Goal: Information Seeking & Learning: Learn about a topic

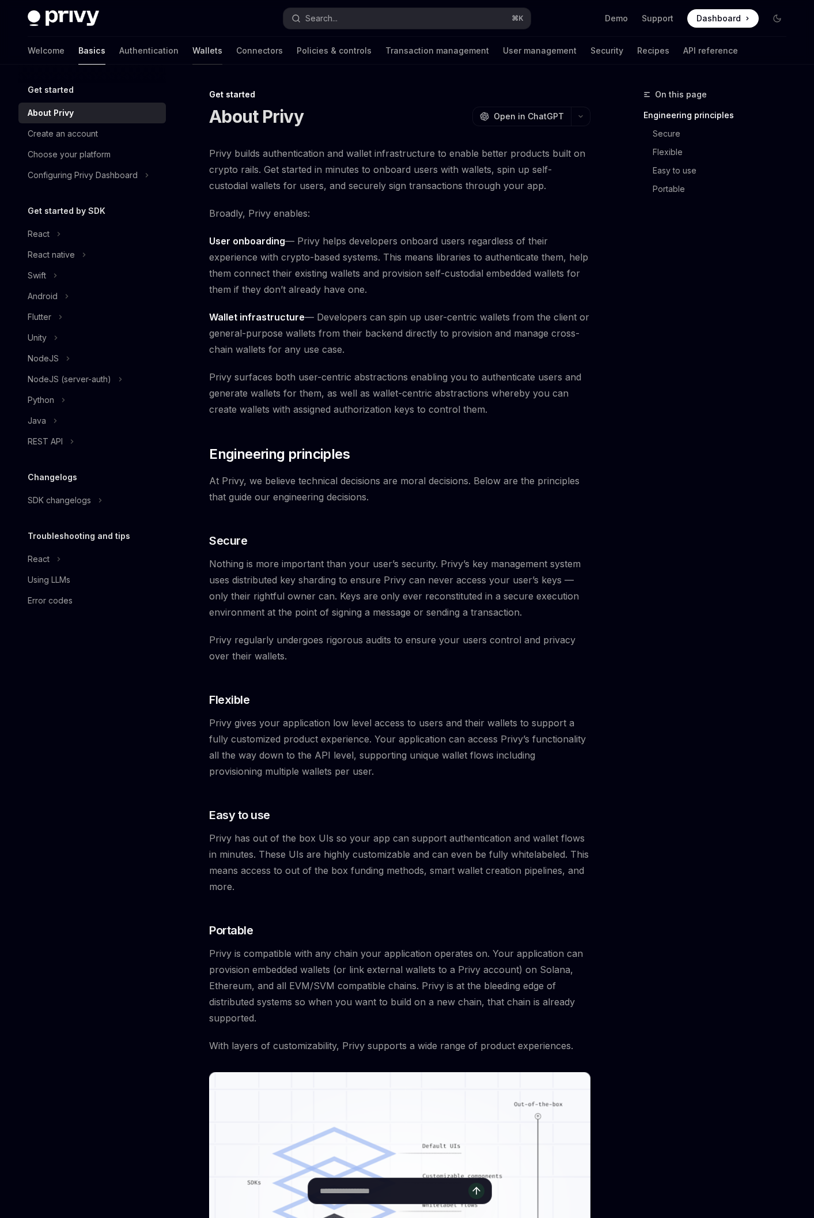
click at [192, 52] on link "Wallets" at bounding box center [207, 51] width 30 height 28
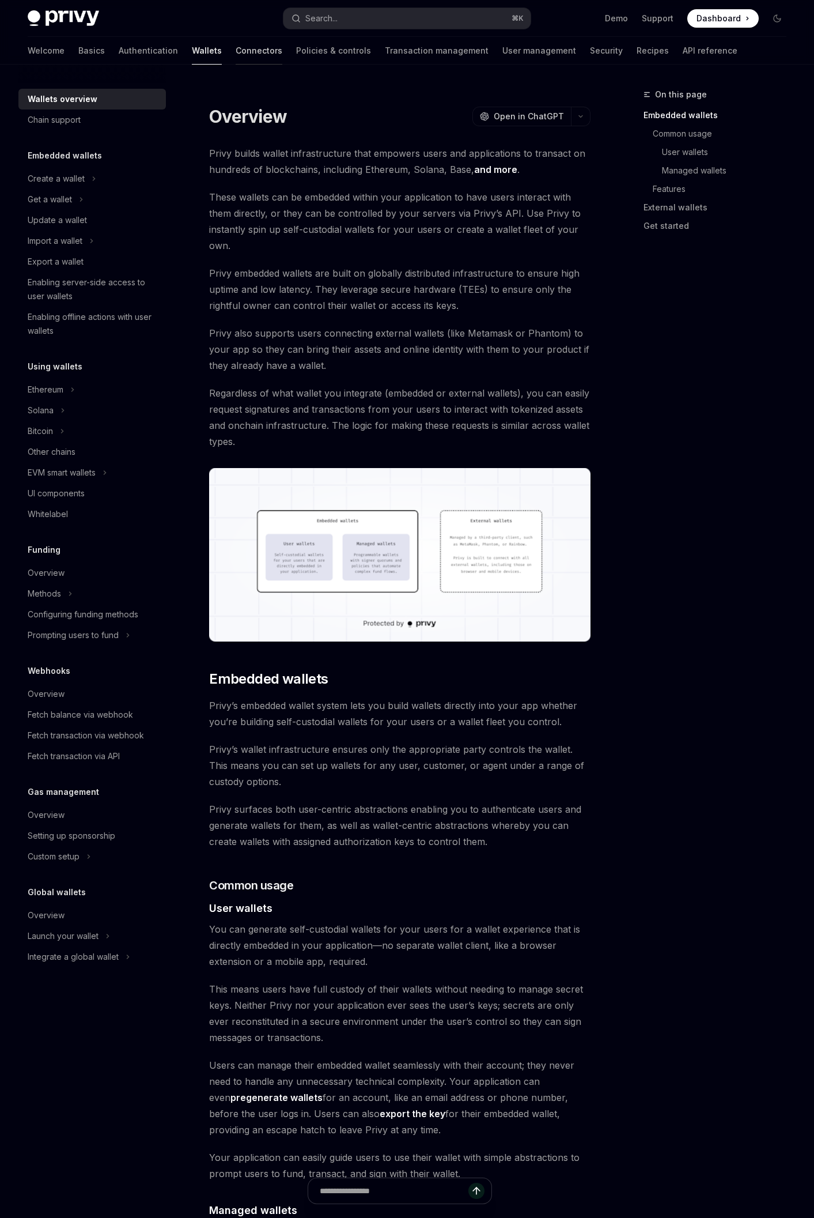
click at [236, 41] on link "Connectors" at bounding box center [259, 51] width 47 height 28
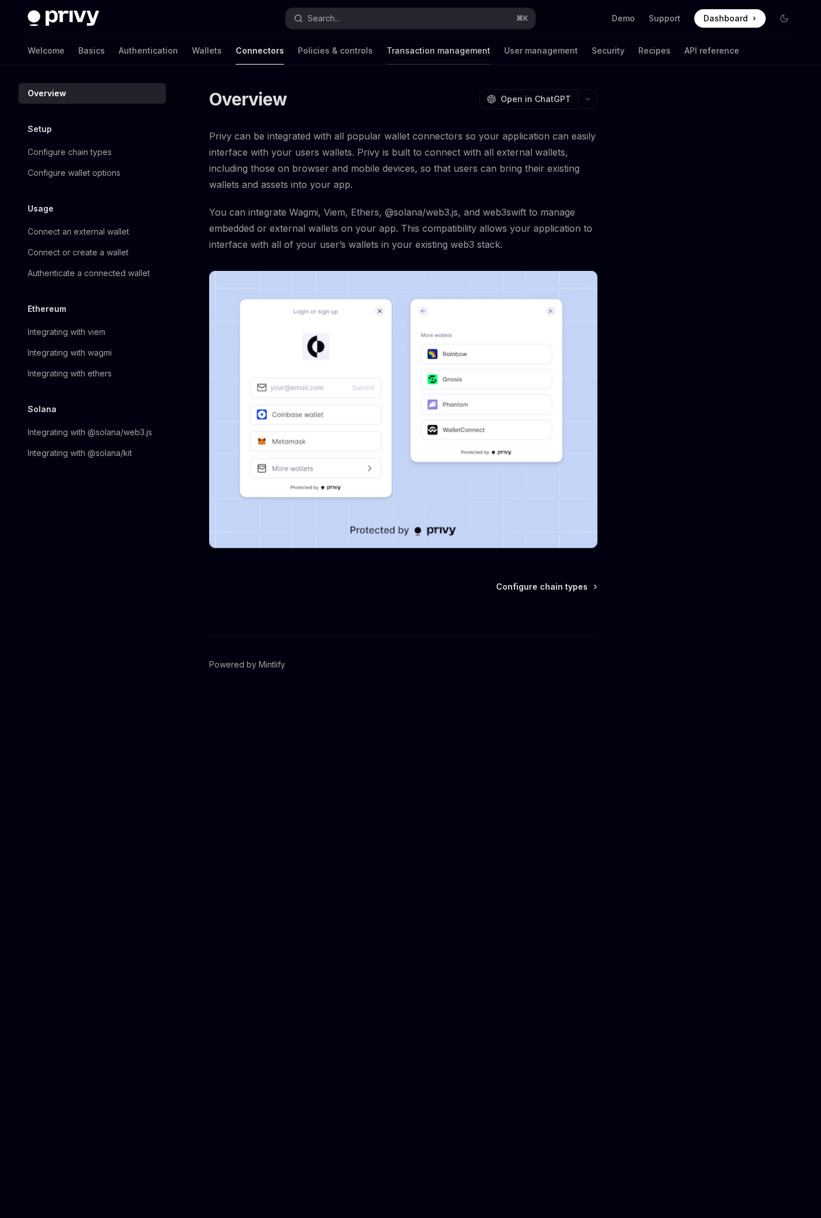
click at [390, 51] on link "Transaction management" at bounding box center [439, 51] width 104 height 28
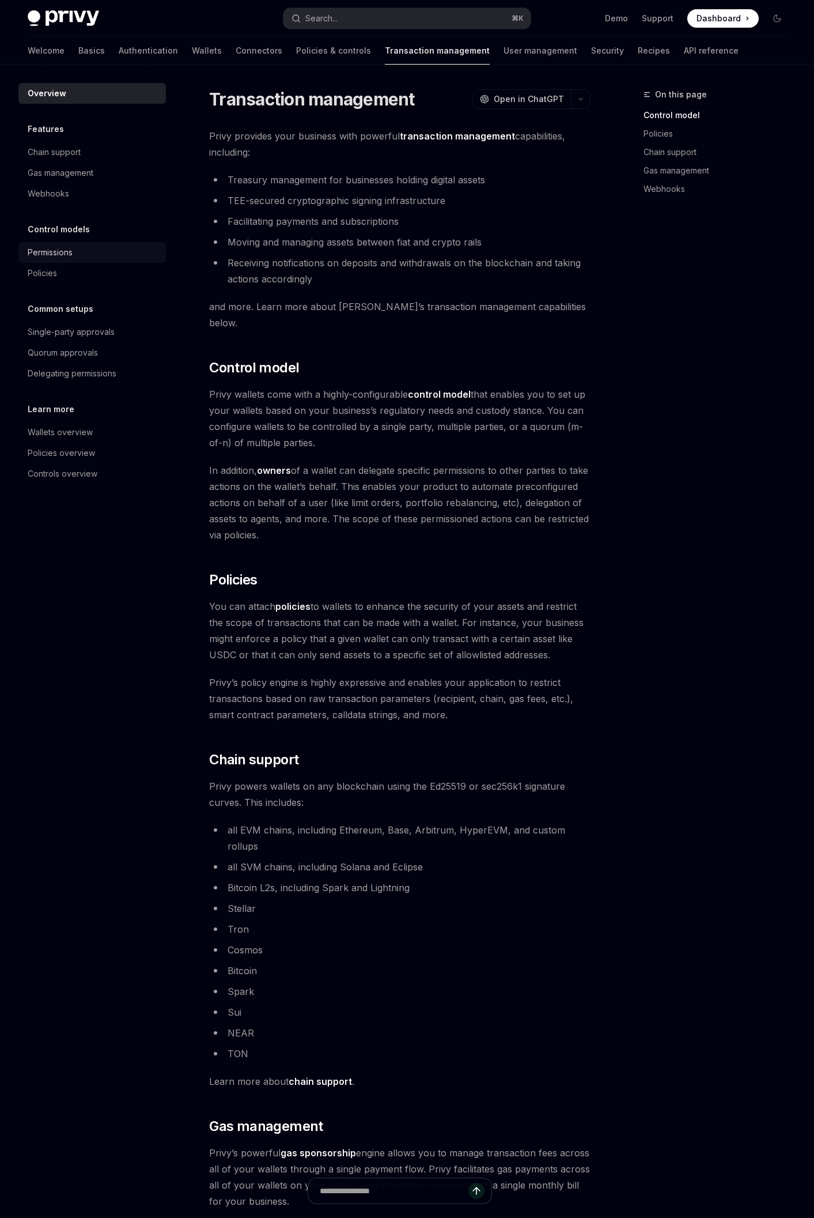
click at [104, 249] on div "Permissions" at bounding box center [93, 252] width 131 height 14
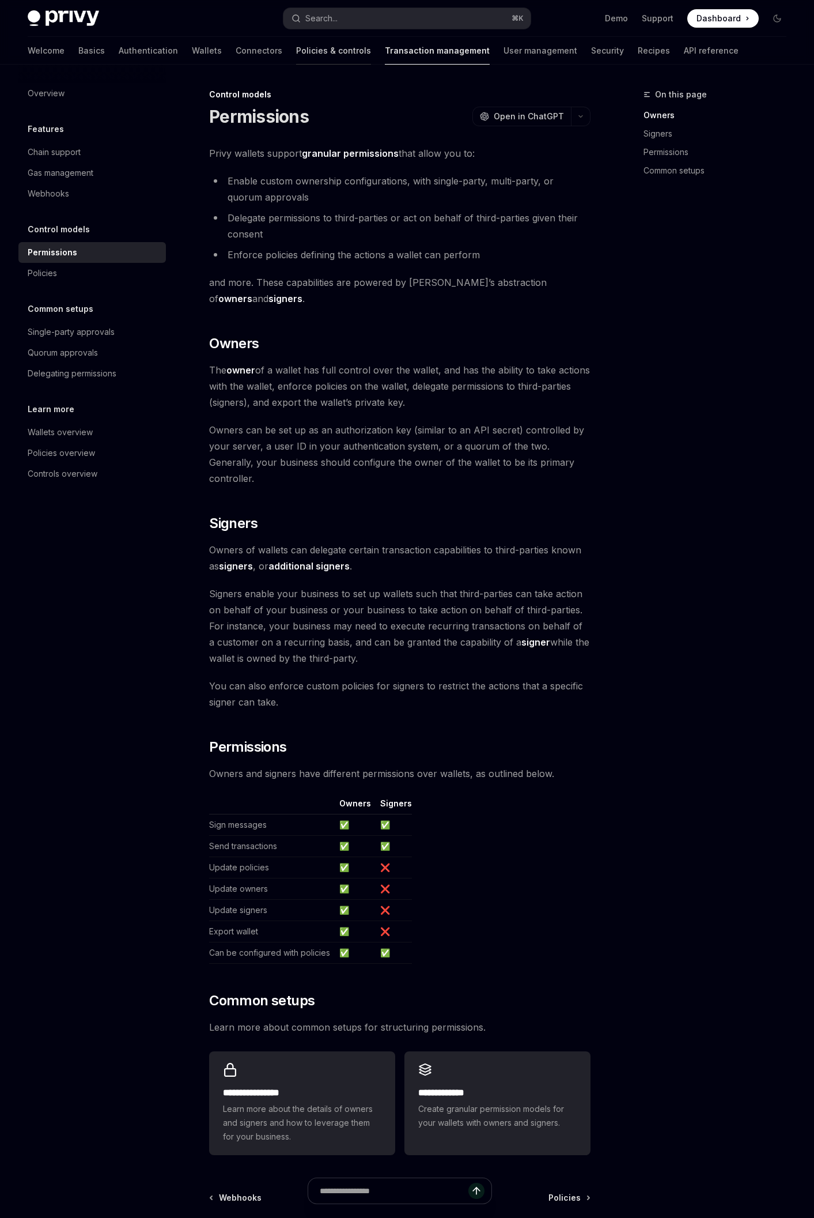
click at [296, 62] on link "Policies & controls" at bounding box center [333, 51] width 75 height 28
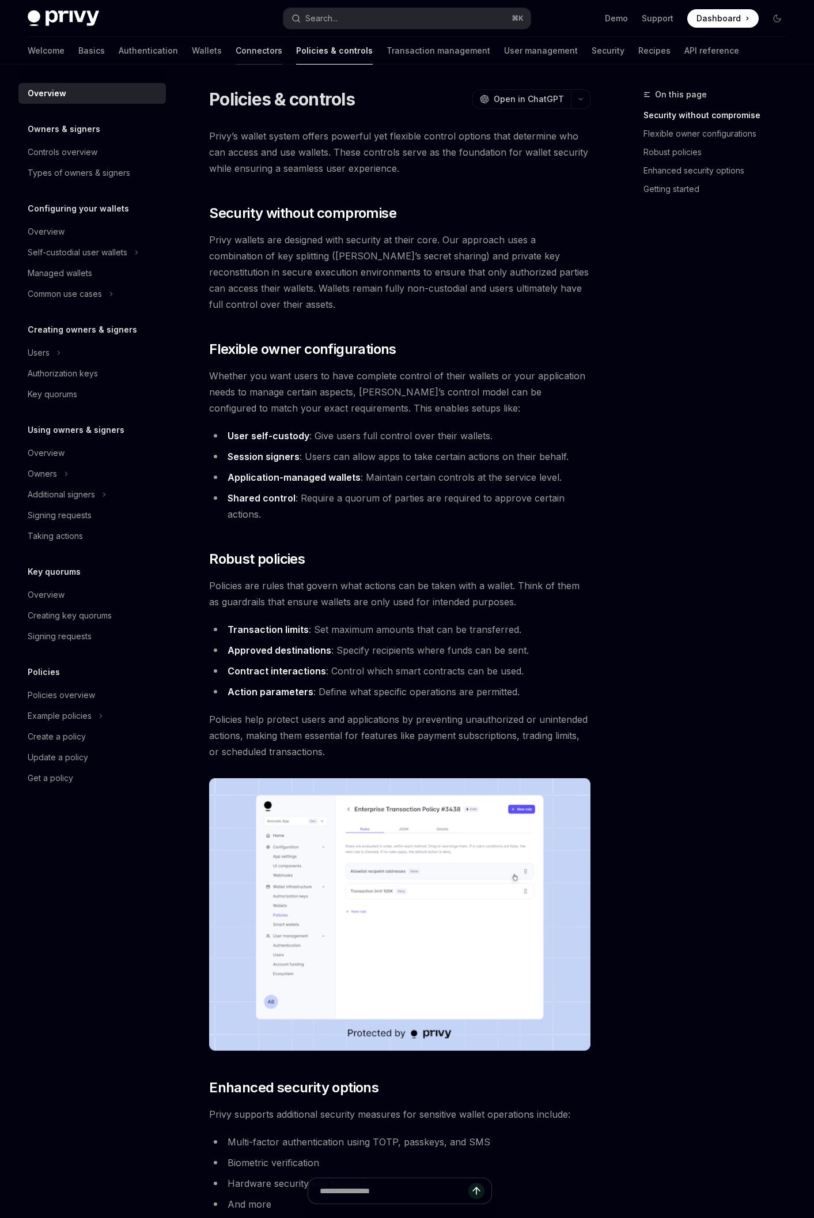
click at [236, 59] on link "Connectors" at bounding box center [259, 51] width 47 height 28
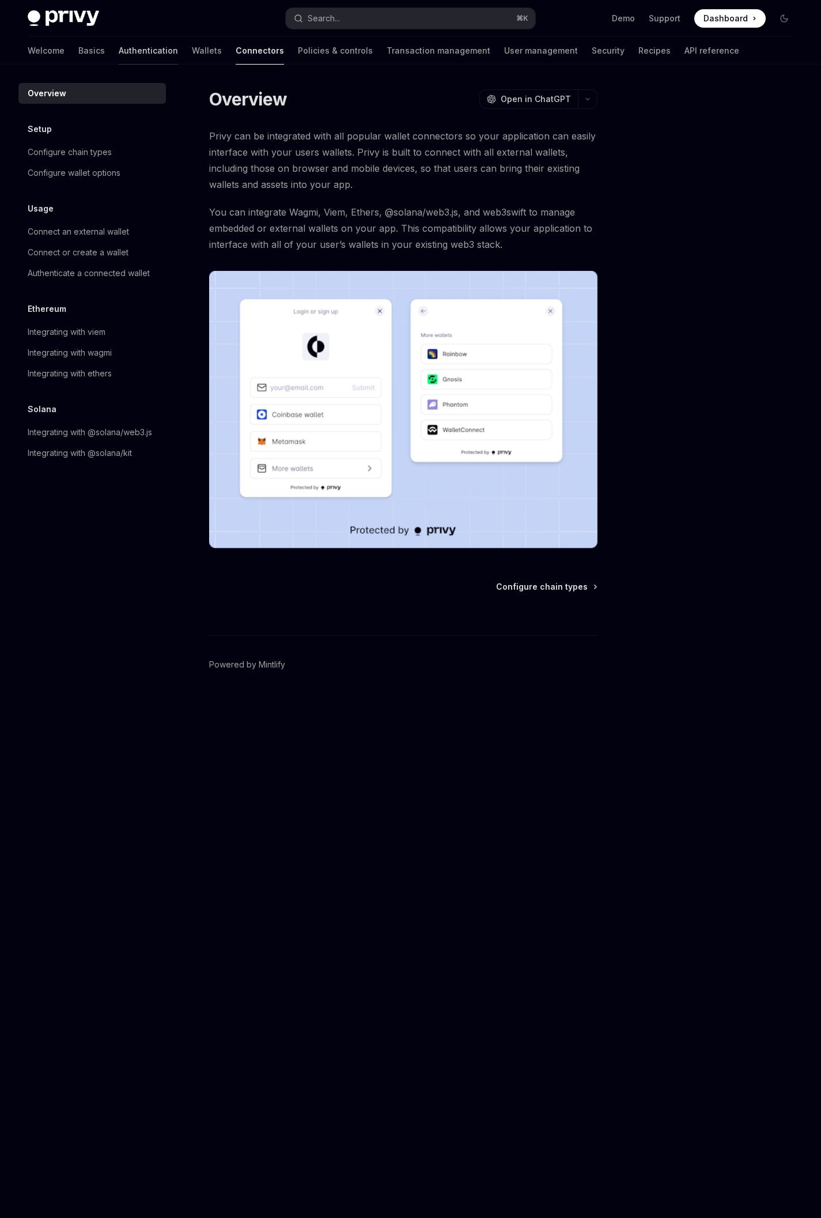
click at [119, 54] on link "Authentication" at bounding box center [148, 51] width 59 height 28
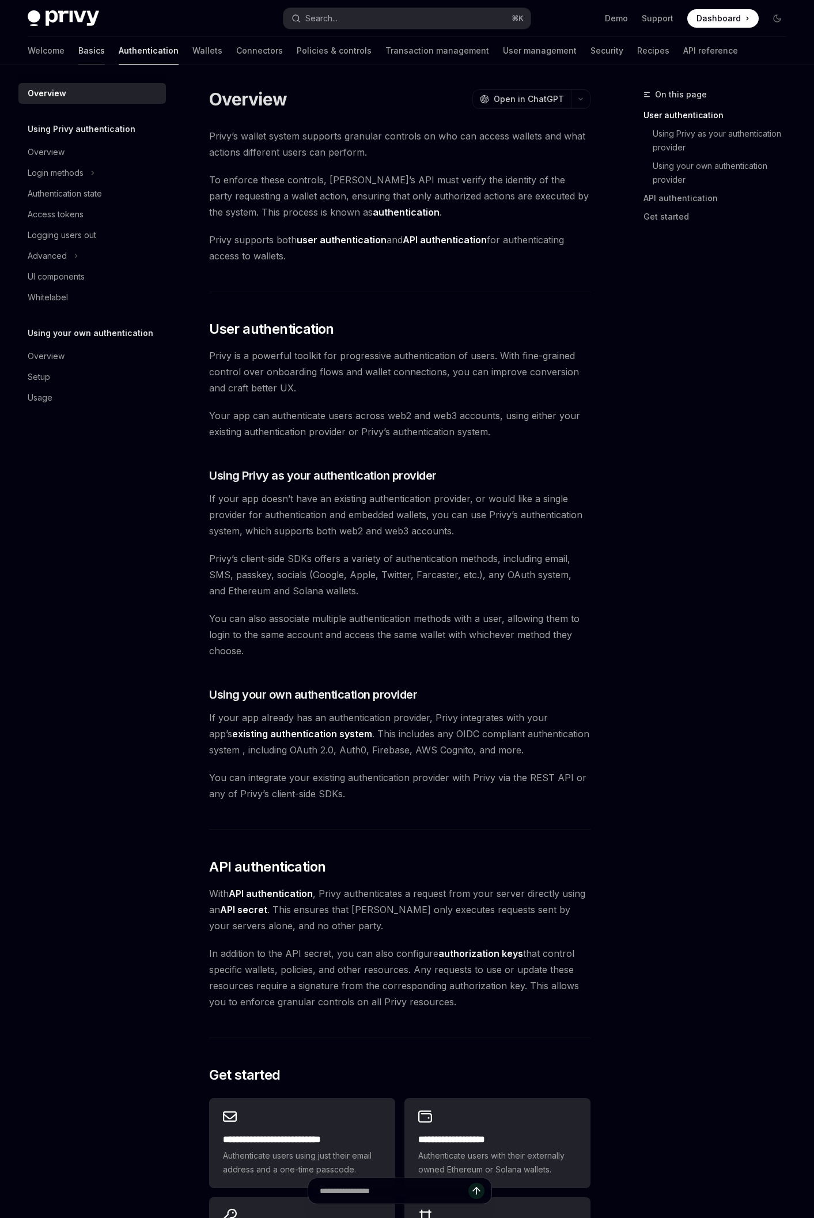
click at [52, 47] on div "Welcome Basics Authentication Wallets Connectors Policies & controls Transactio…" at bounding box center [383, 51] width 710 height 28
click at [236, 50] on link "Connectors" at bounding box center [259, 51] width 47 height 28
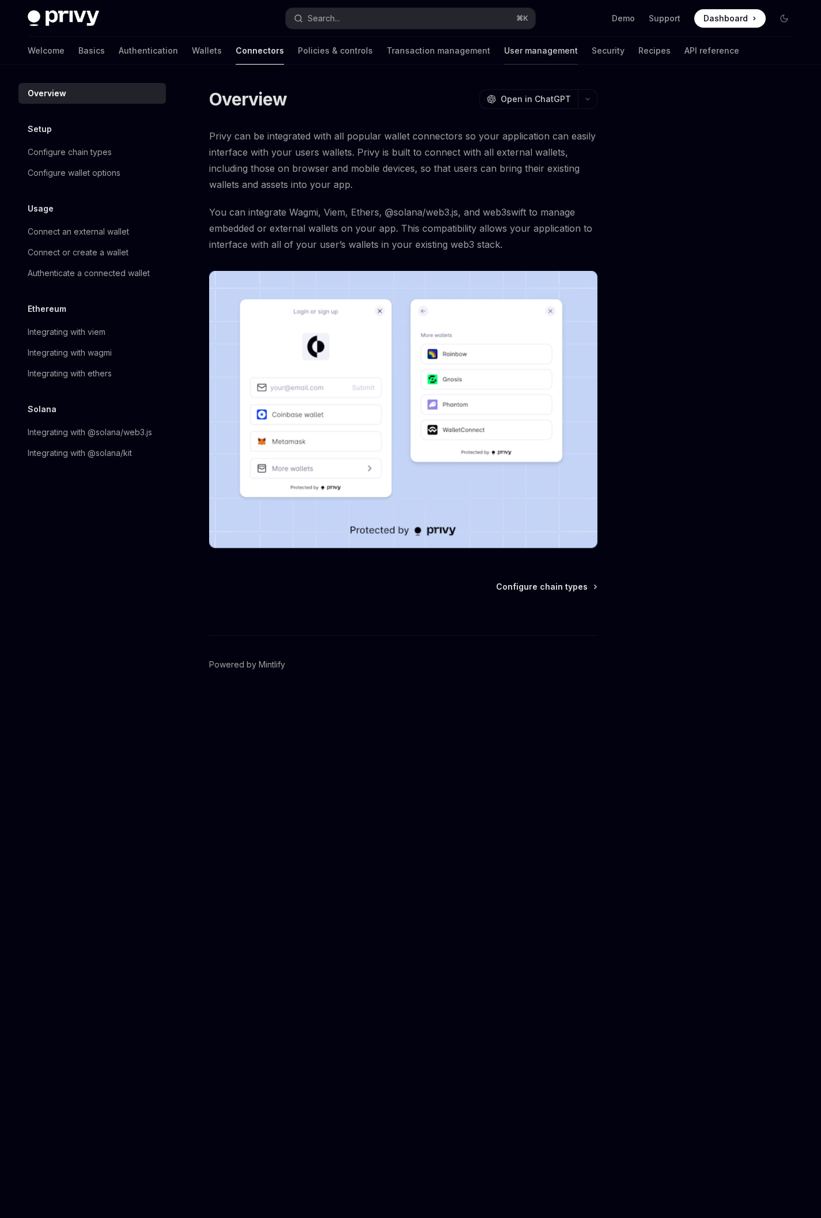
click at [504, 47] on link "User management" at bounding box center [541, 51] width 74 height 28
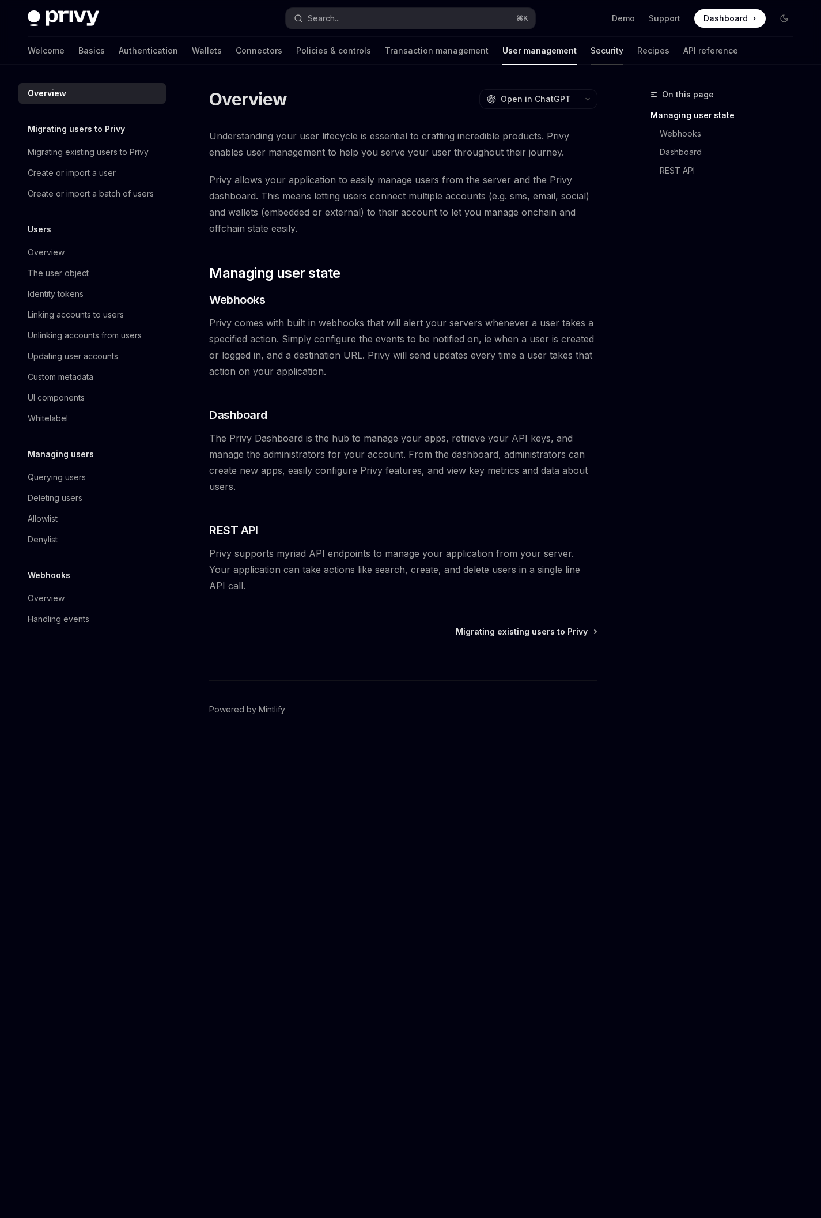
click at [591, 51] on link "Security" at bounding box center [607, 51] width 33 height 28
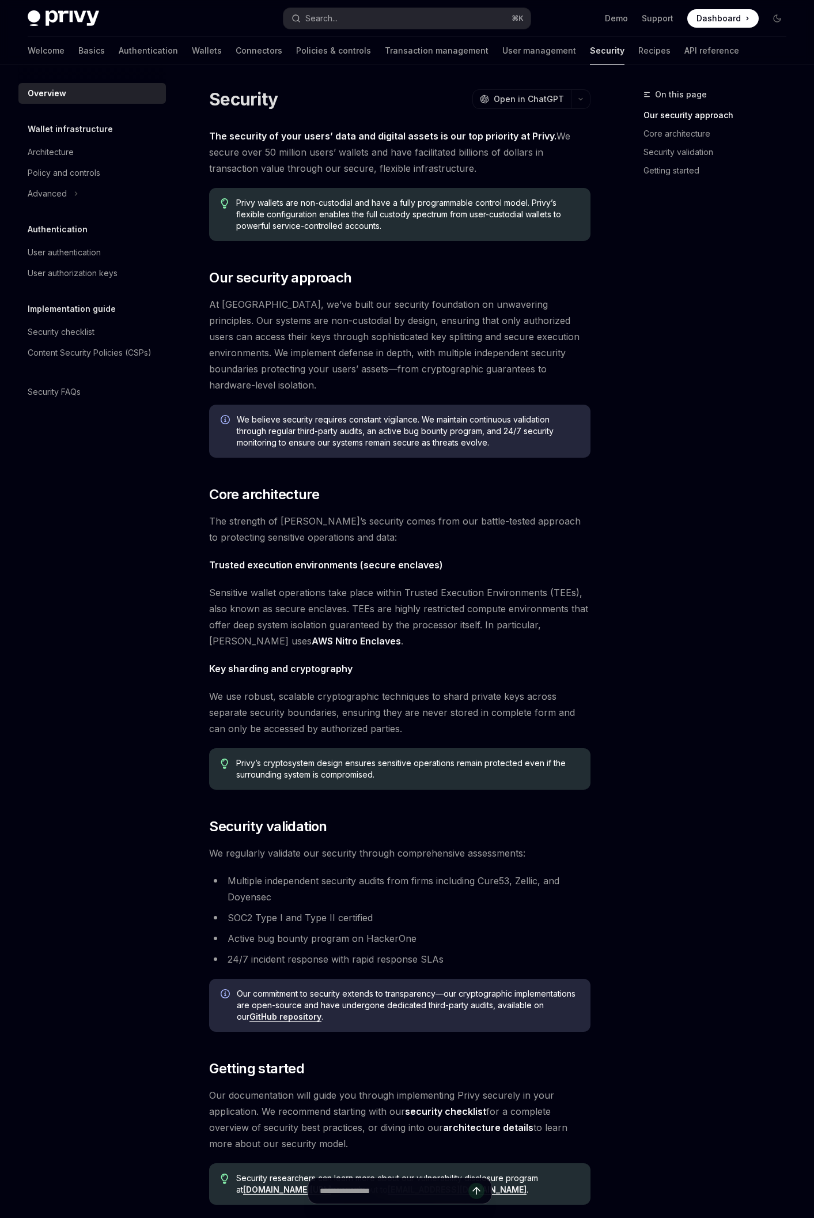
click at [564, 52] on div "Welcome Basics Authentication Wallets Connectors Policies & controls Transactio…" at bounding box center [384, 51] width 712 height 28
click at [638, 54] on link "Recipes" at bounding box center [654, 51] width 32 height 28
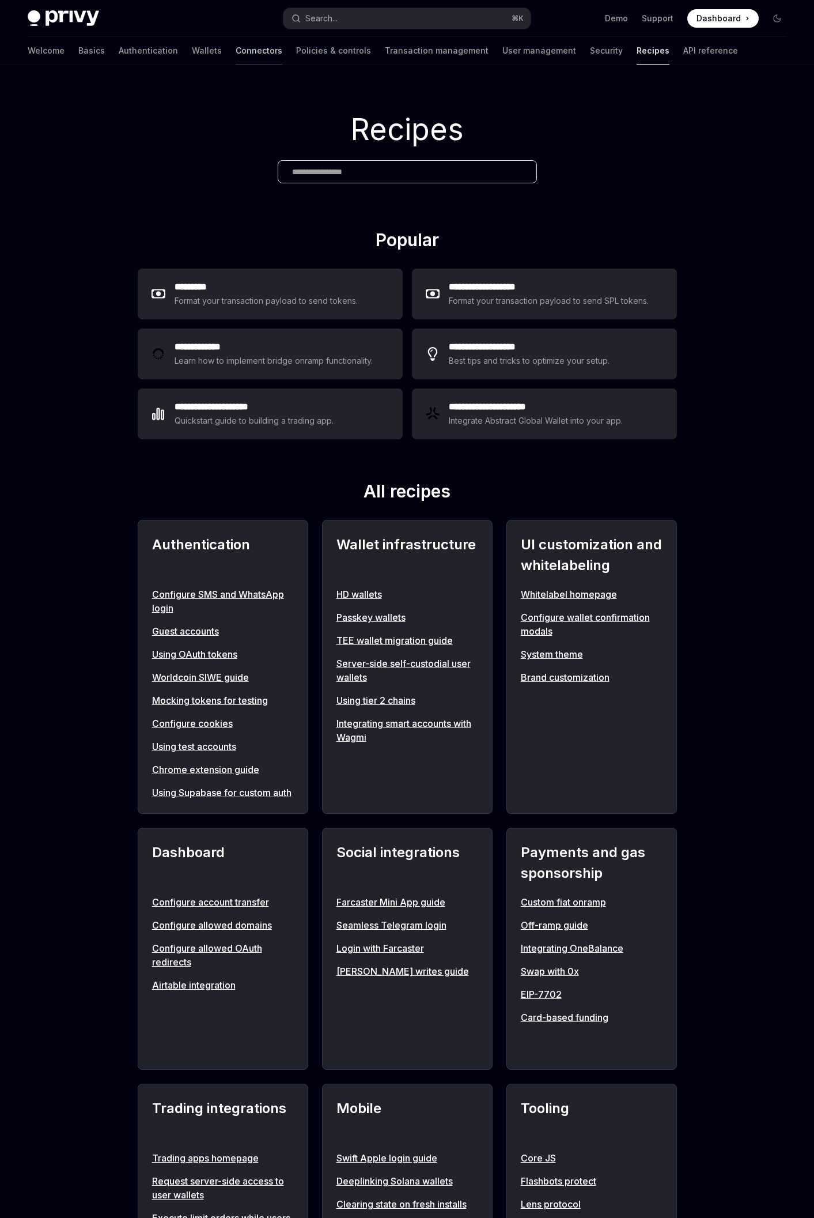
click at [236, 44] on link "Connectors" at bounding box center [259, 51] width 47 height 28
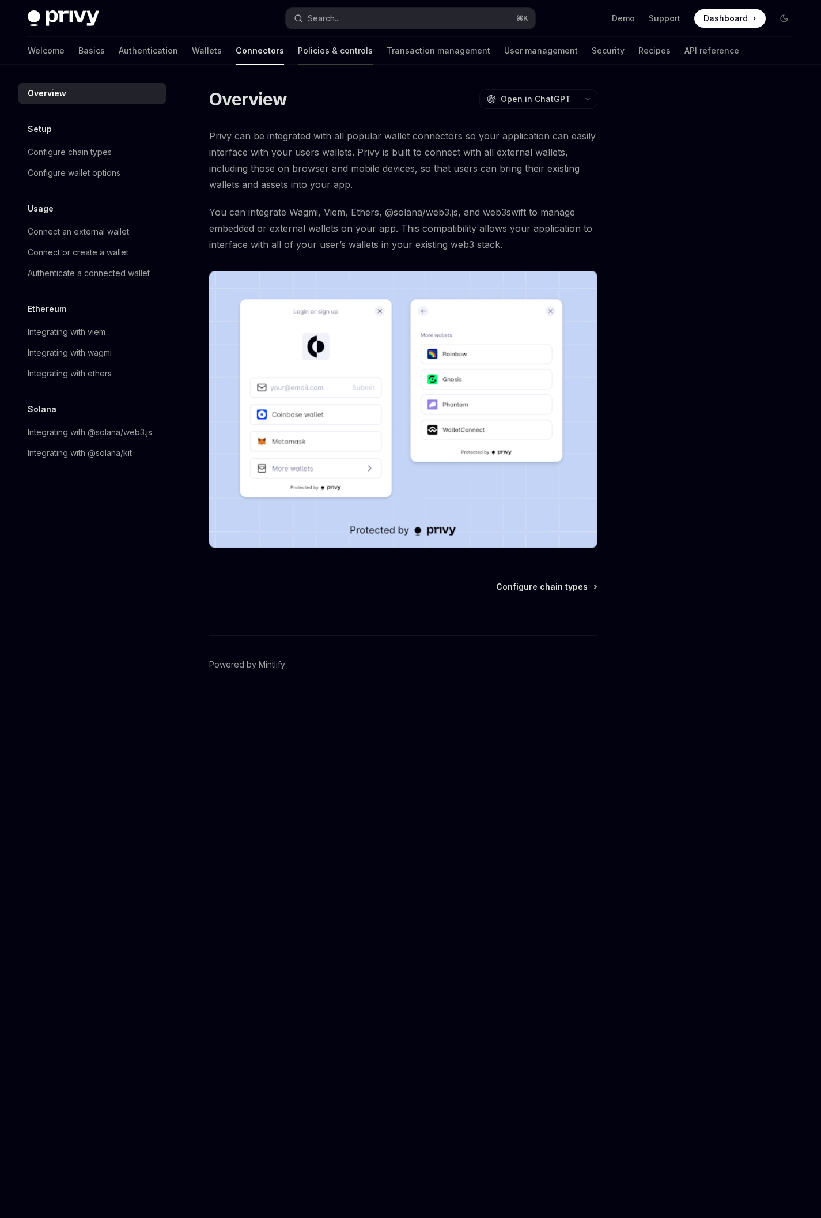
click at [298, 61] on link "Policies & controls" at bounding box center [335, 51] width 75 height 28
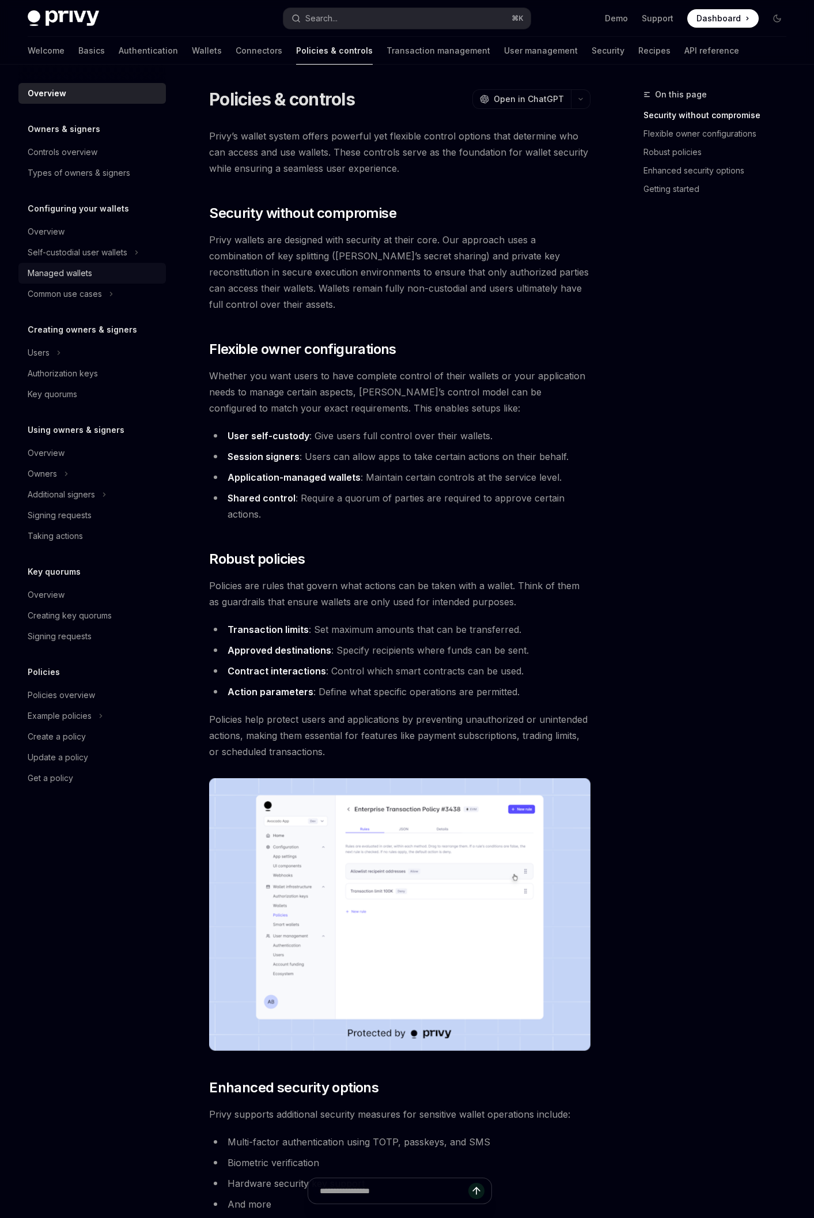
click at [103, 274] on div "Managed wallets" at bounding box center [93, 273] width 131 height 14
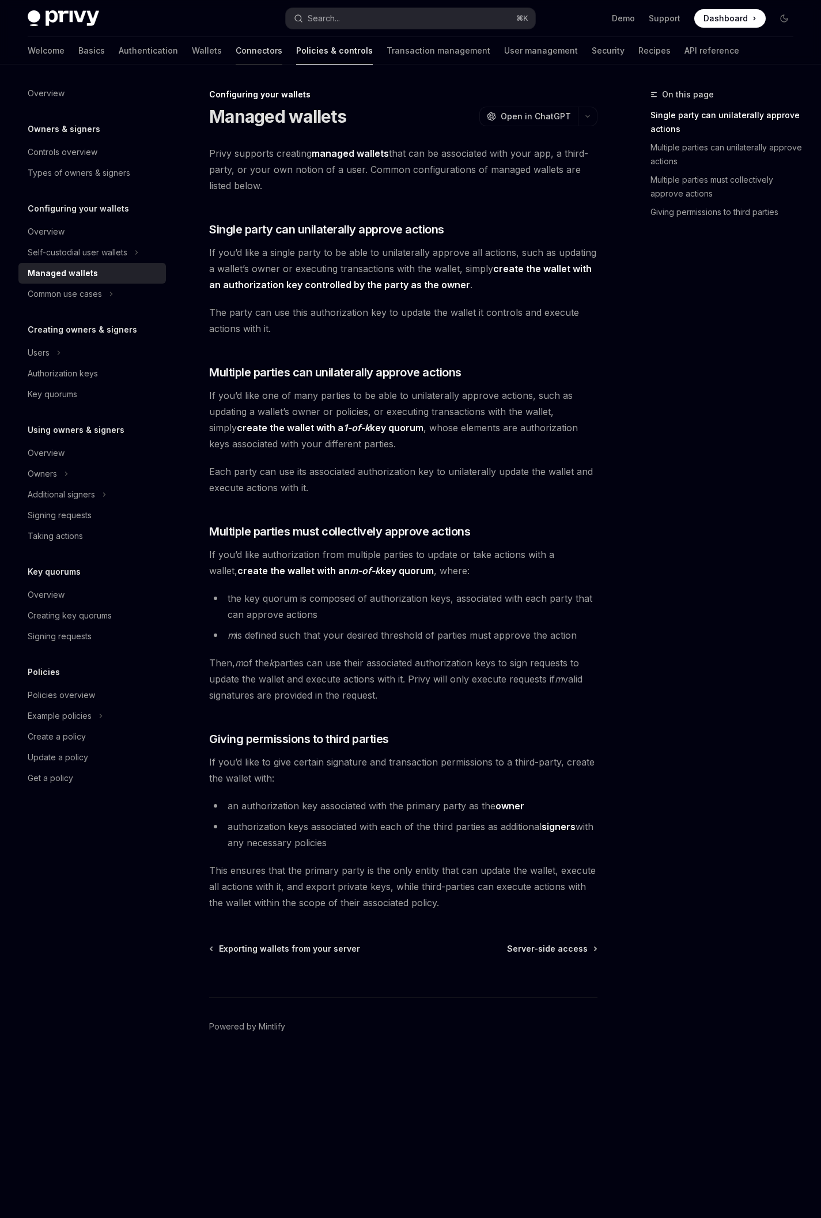
click at [236, 47] on link "Connectors" at bounding box center [259, 51] width 47 height 28
type textarea "*"
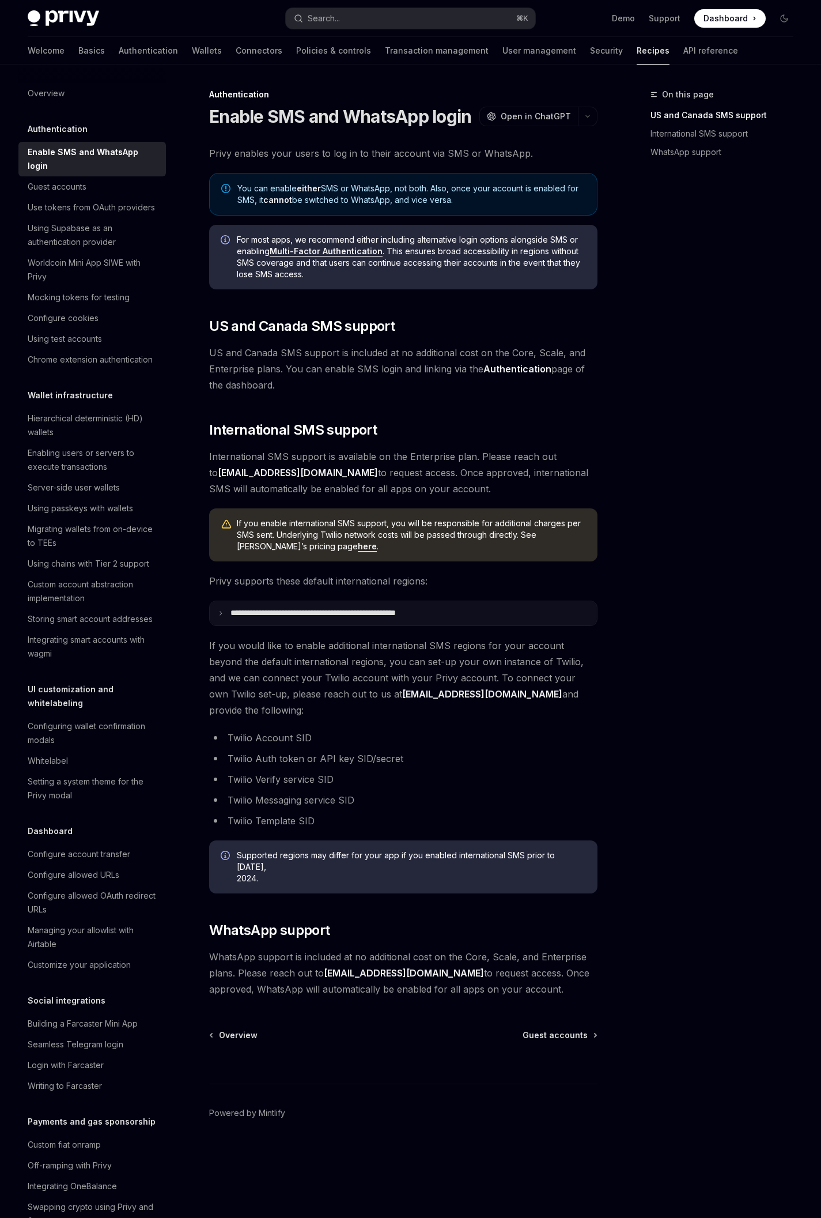
click at [237, 623] on summary "**********" at bounding box center [403, 613] width 387 height 24
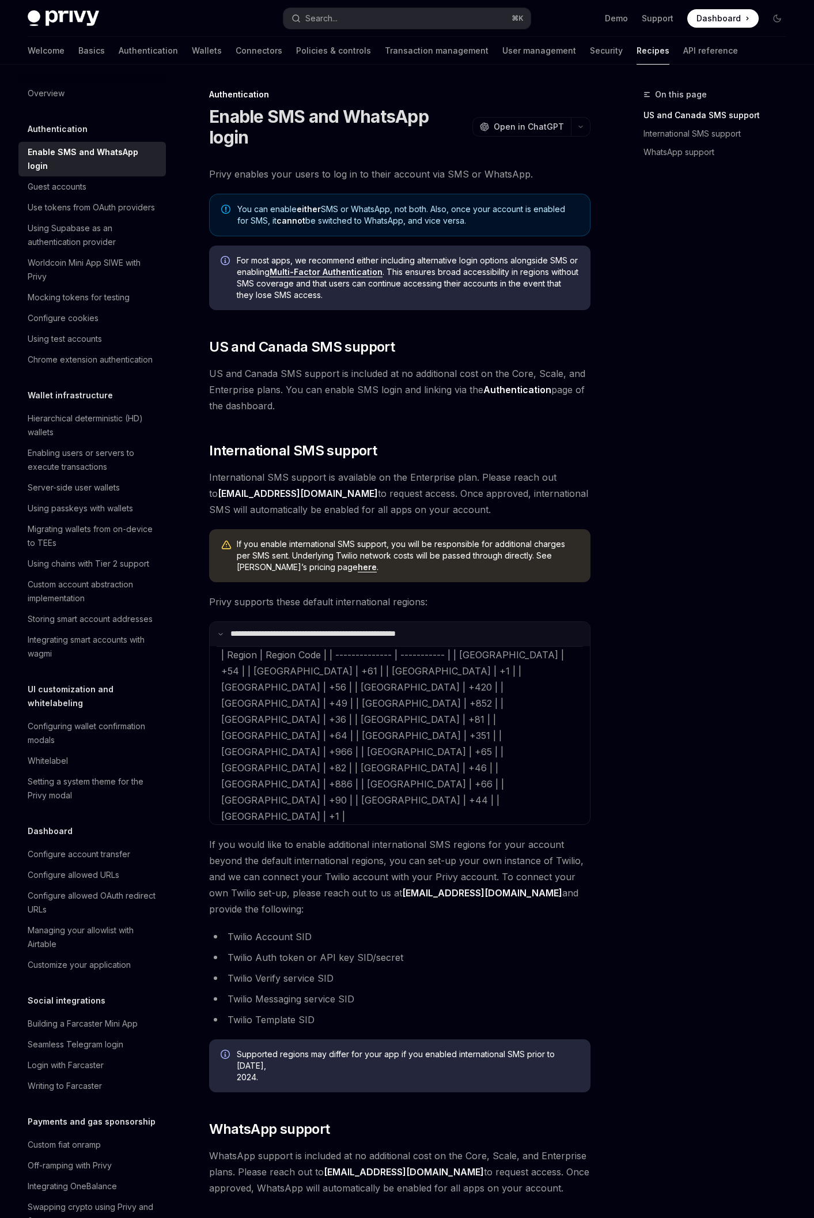
click at [312, 634] on p "**********" at bounding box center [335, 634] width 210 height 10
